Goal: Task Accomplishment & Management: Manage account settings

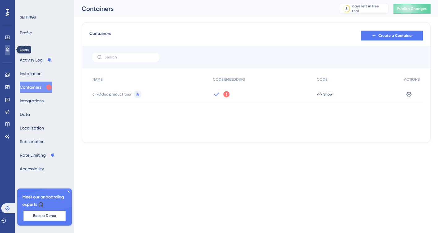
click at [8, 49] on icon at bounding box center [7, 49] width 5 height 5
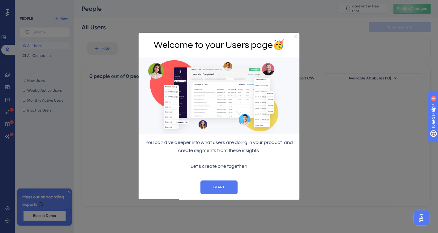
click at [295, 36] on icon "Close Preview" at bounding box center [295, 36] width 2 height 2
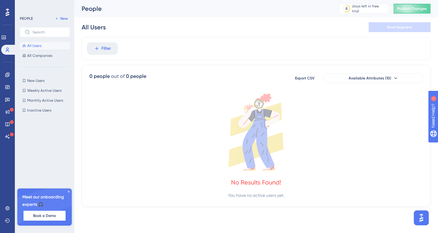
click at [32, 45] on span "All Users" at bounding box center [34, 45] width 14 height 5
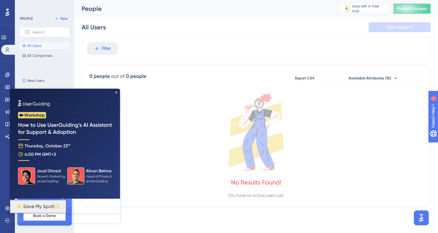
click at [117, 92] on icon "Close Preview" at bounding box center [116, 92] width 2 height 2
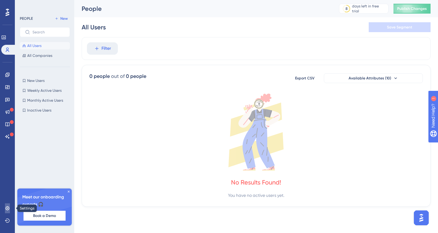
click at [6, 206] on icon at bounding box center [7, 208] width 5 height 5
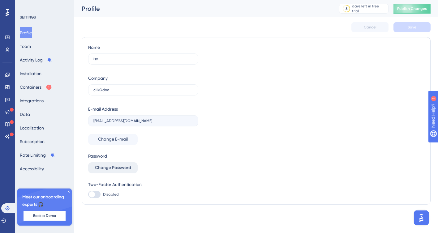
click at [126, 167] on span "Change Password" at bounding box center [113, 167] width 36 height 7
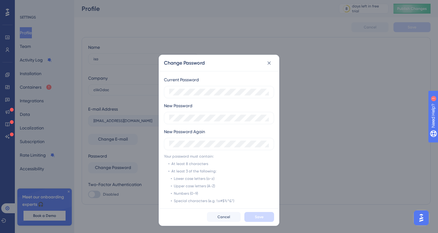
click at [300, 54] on div "Change Password Current Password New Password New Password Again Your password …" at bounding box center [219, 116] width 438 height 233
